Goal: Information Seeking & Learning: Learn about a topic

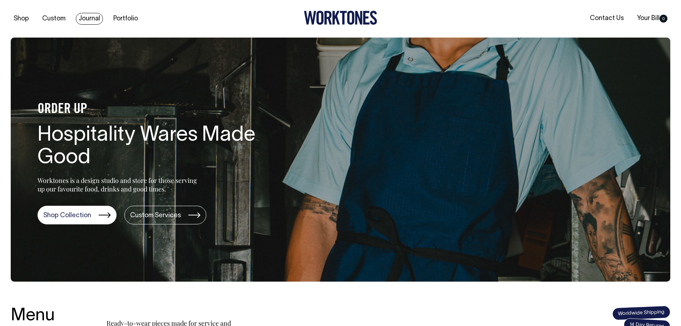
click at [90, 20] on link "Journal" at bounding box center [89, 19] width 27 height 12
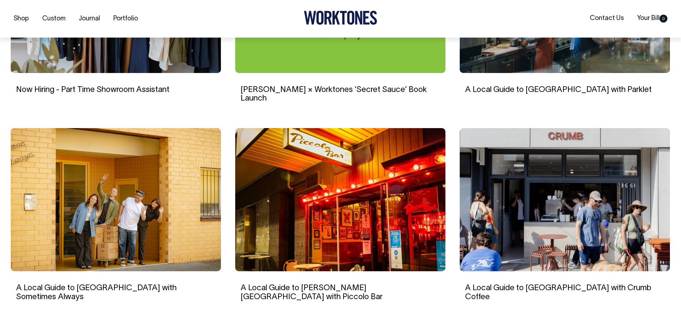
scroll to position [572, 0]
click at [376, 284] on link "A Local Guide to Potts Point with Piccolo Bar" at bounding box center [312, 292] width 142 height 16
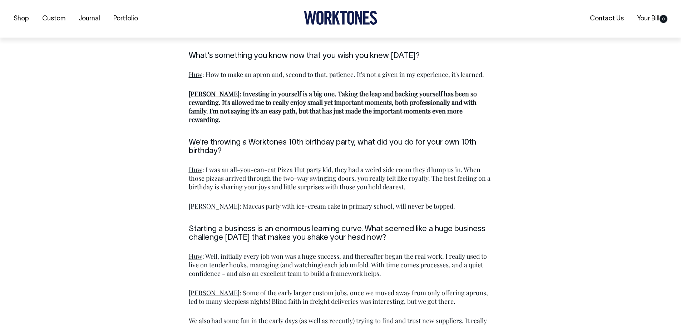
scroll to position [715, 0]
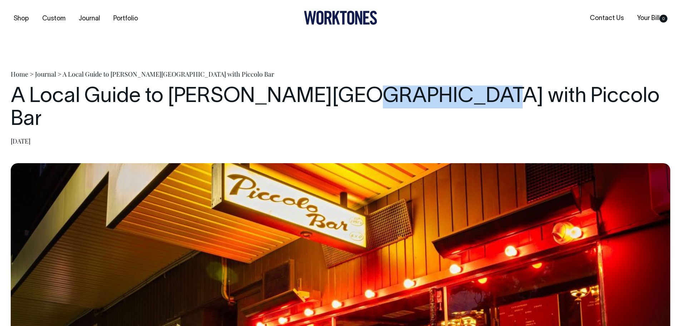
drag, startPoint x: 312, startPoint y: 99, endPoint x: 414, endPoint y: 91, distance: 101.5
click at [414, 91] on h1 "A Local Guide to Potts Point with Piccolo Bar" at bounding box center [340, 108] width 659 height 46
